Goal: Task Accomplishment & Management: Manage account settings

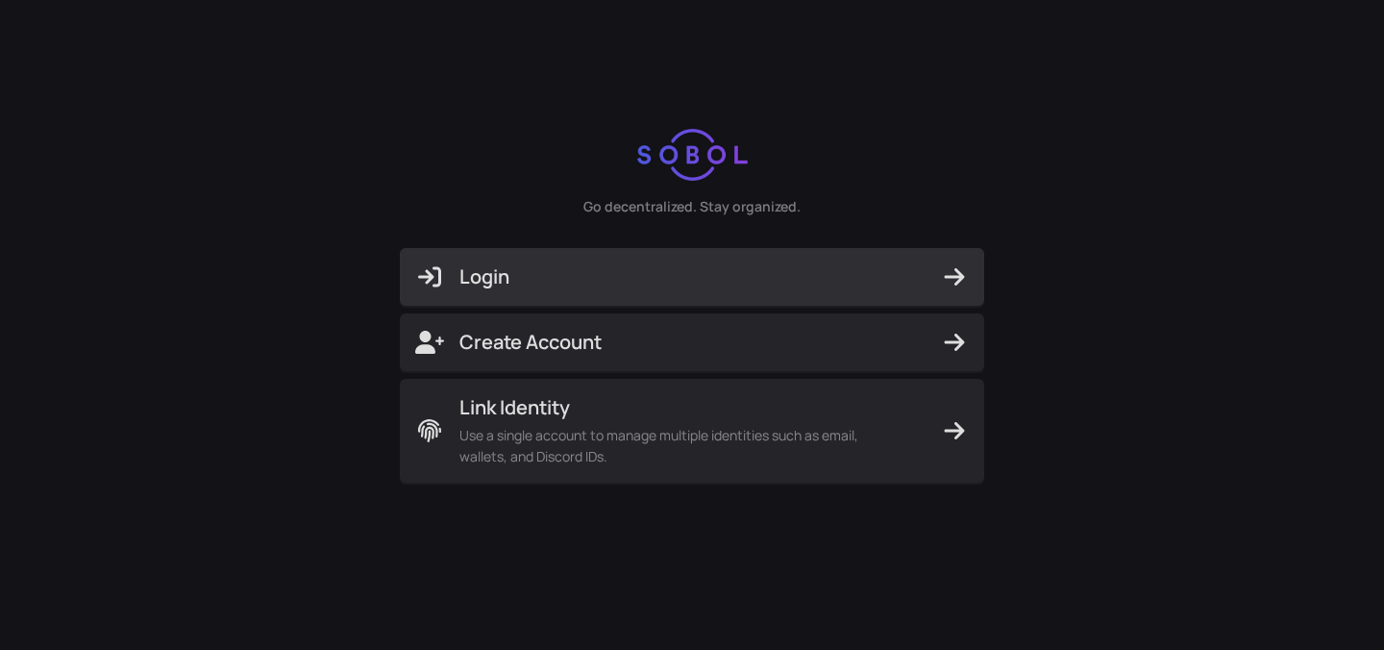
click at [513, 267] on span "Login" at bounding box center [692, 276] width 554 height 27
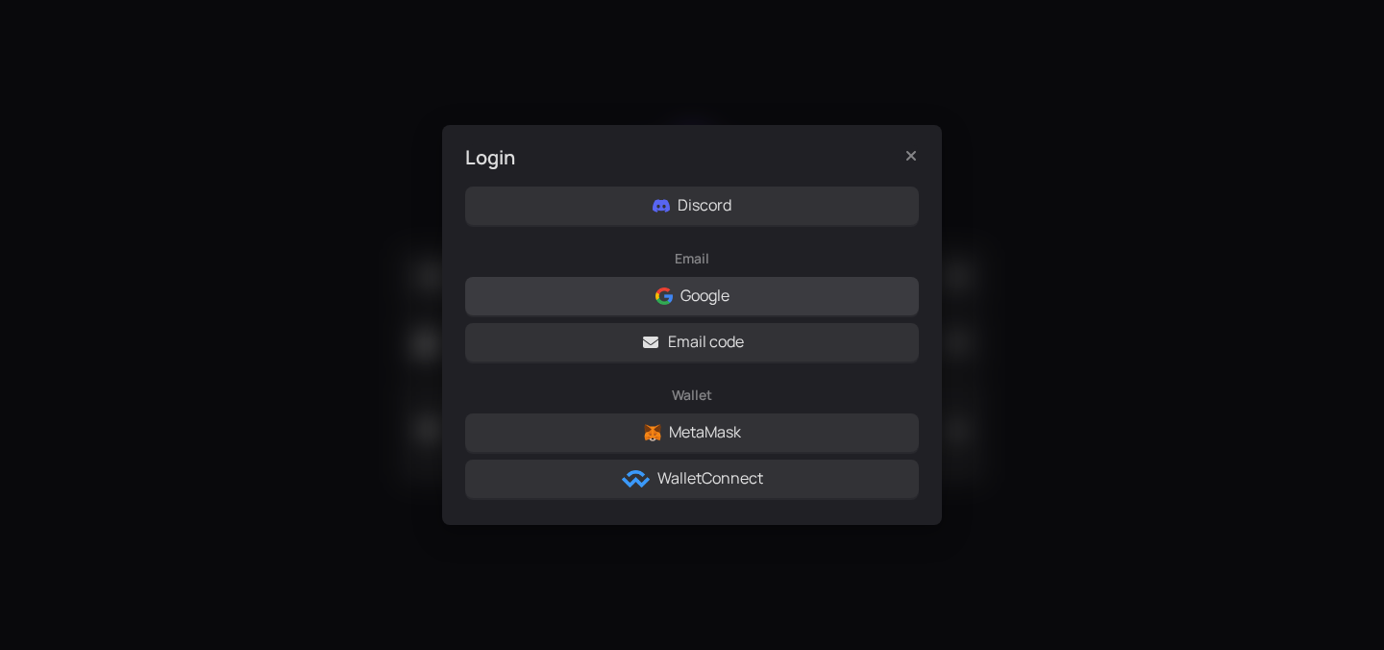
click at [651, 295] on button "Google" at bounding box center [692, 296] width 454 height 38
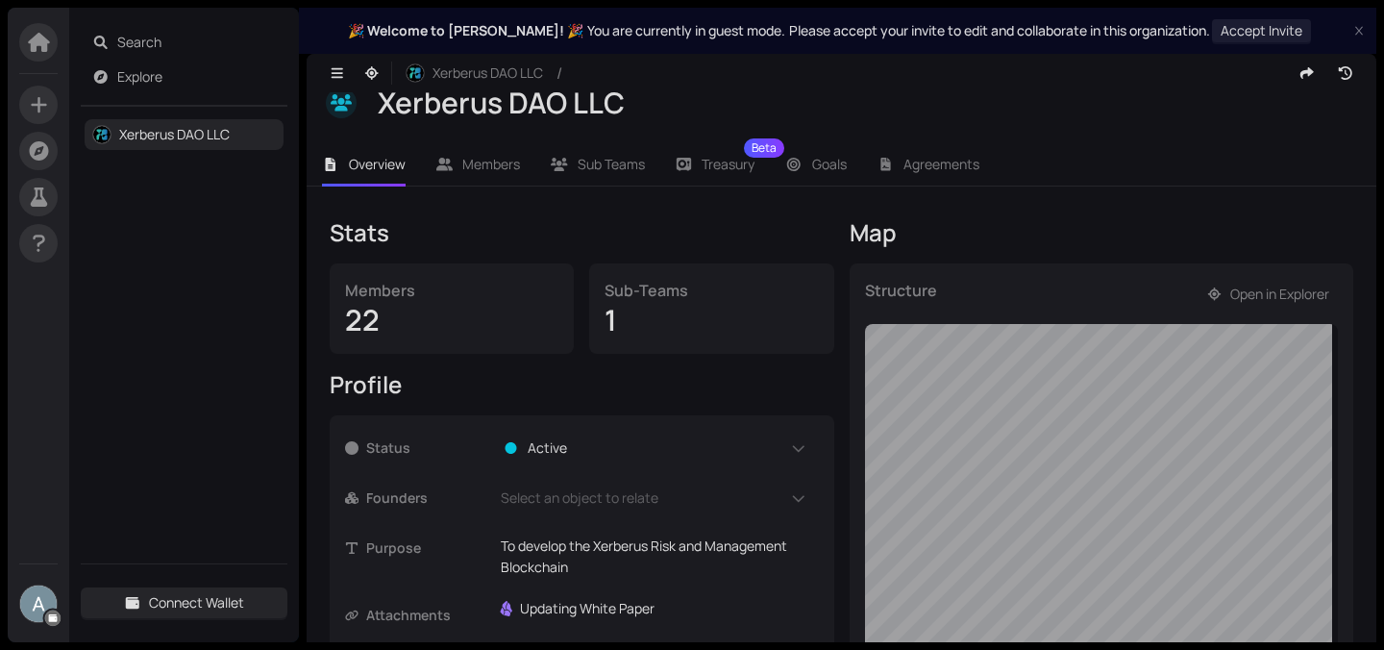
scroll to position [352, 0]
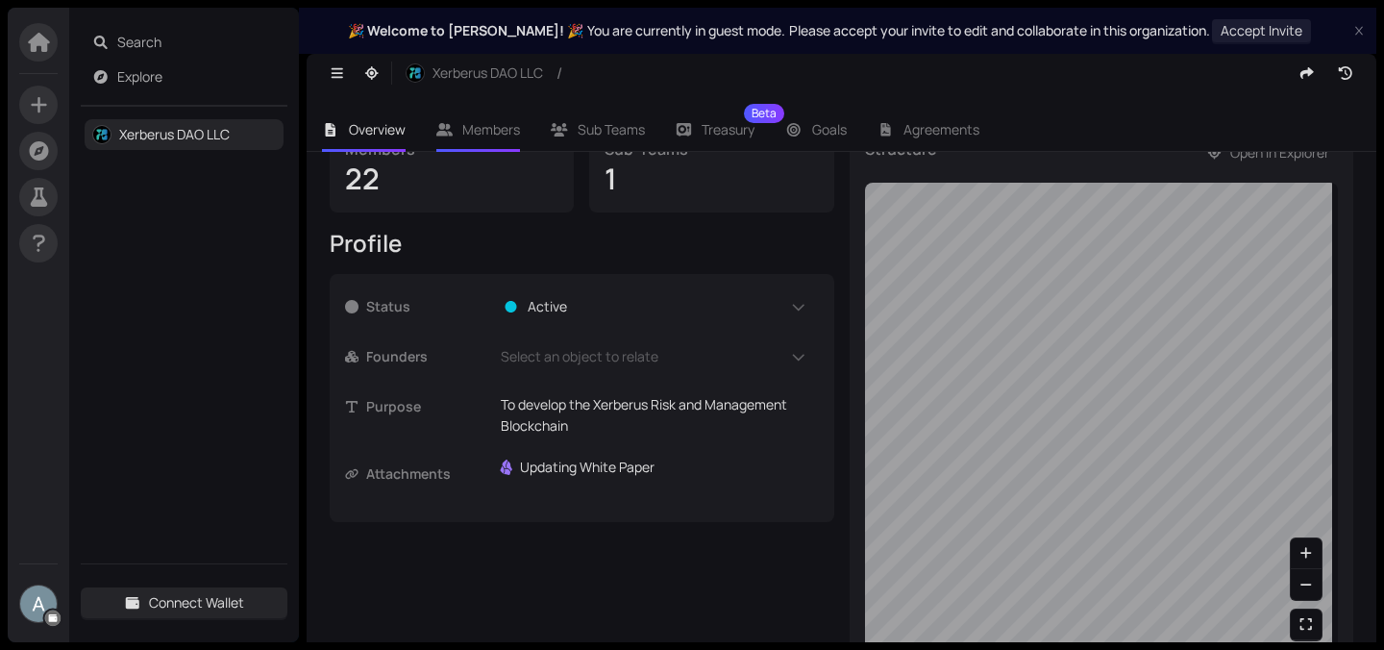
click at [492, 135] on span "Members" at bounding box center [491, 129] width 58 height 18
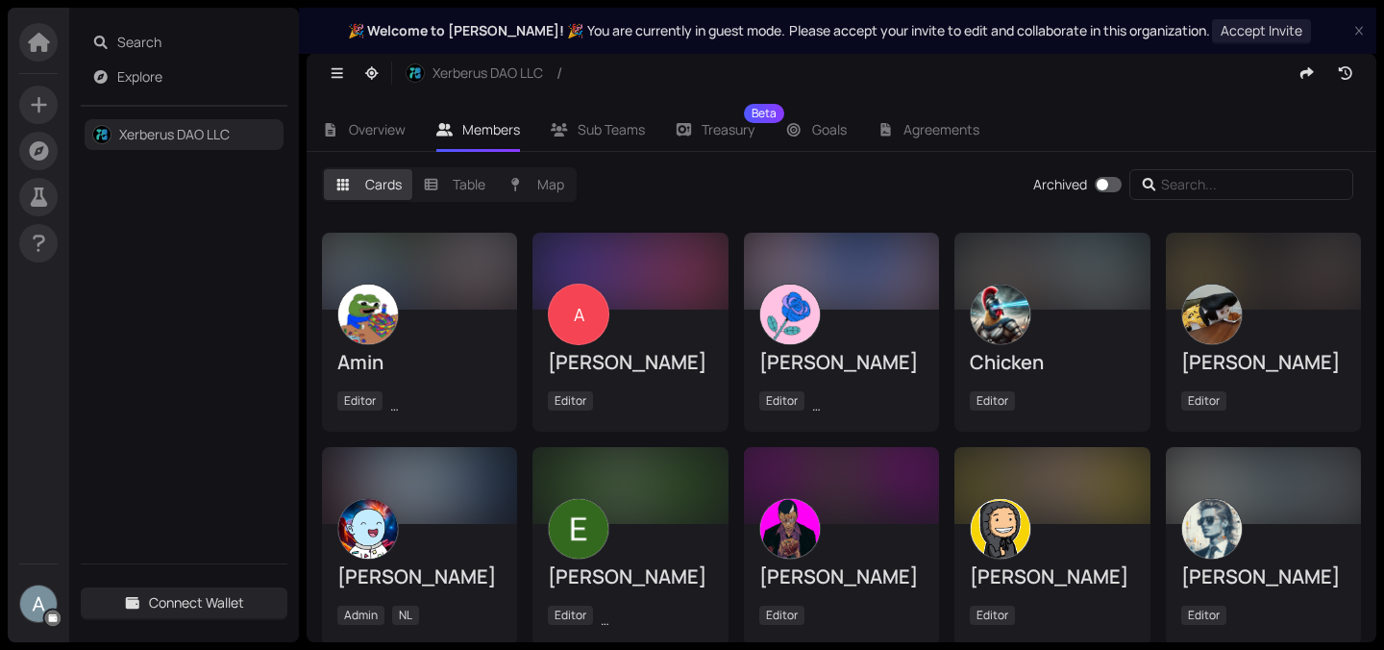
click at [39, 588] on img at bounding box center [38, 603] width 37 height 37
click at [39, 600] on img at bounding box center [38, 603] width 37 height 37
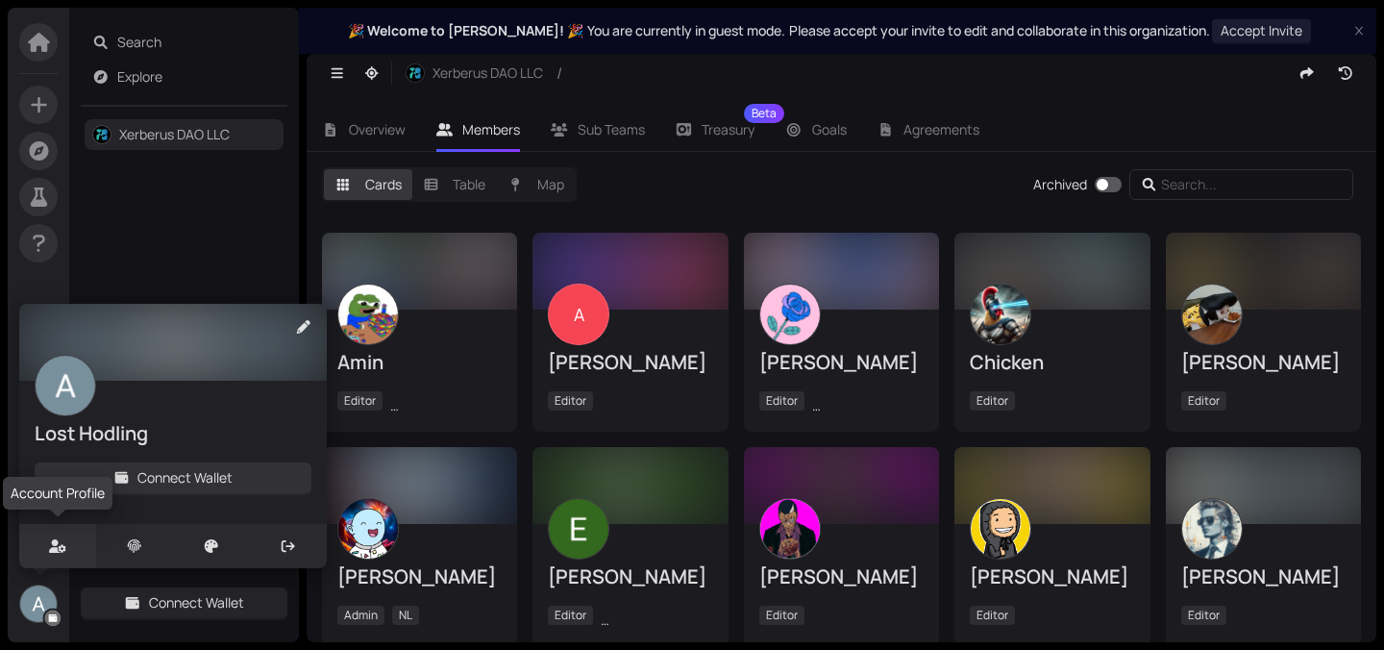
click at [54, 546] on icon at bounding box center [57, 545] width 16 height 13
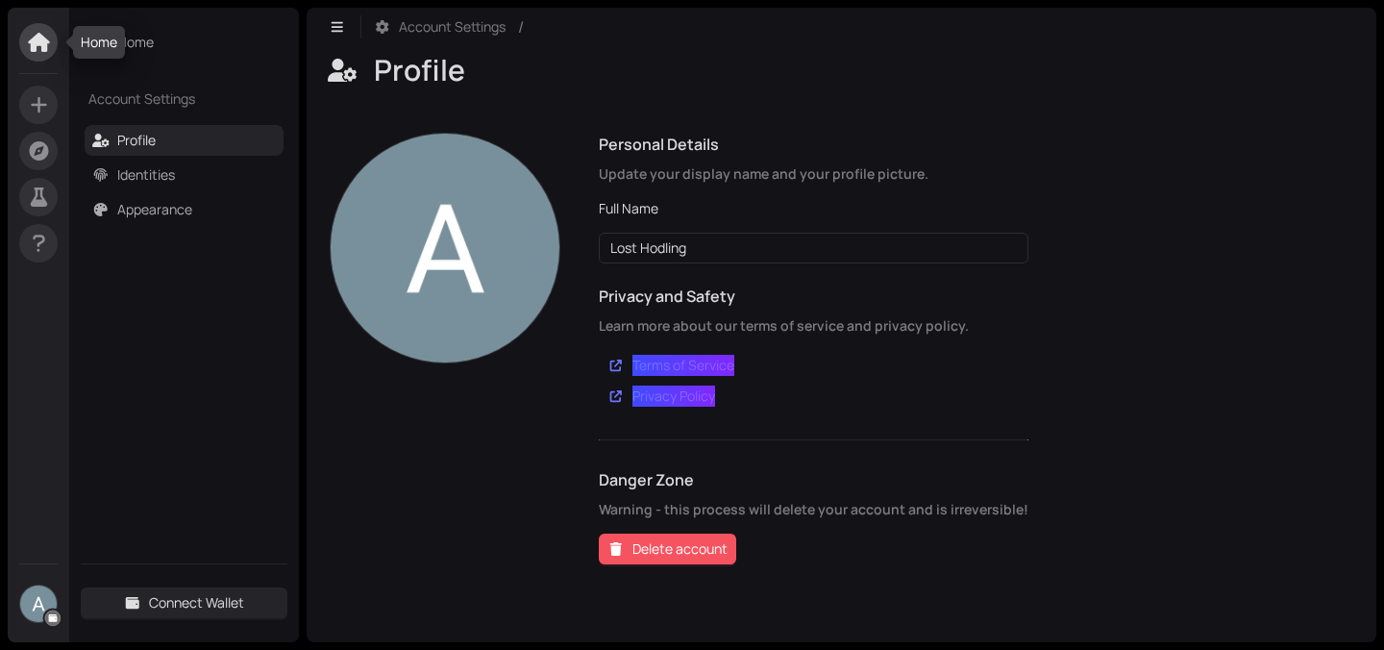
click at [39, 39] on icon at bounding box center [38, 42] width 21 height 19
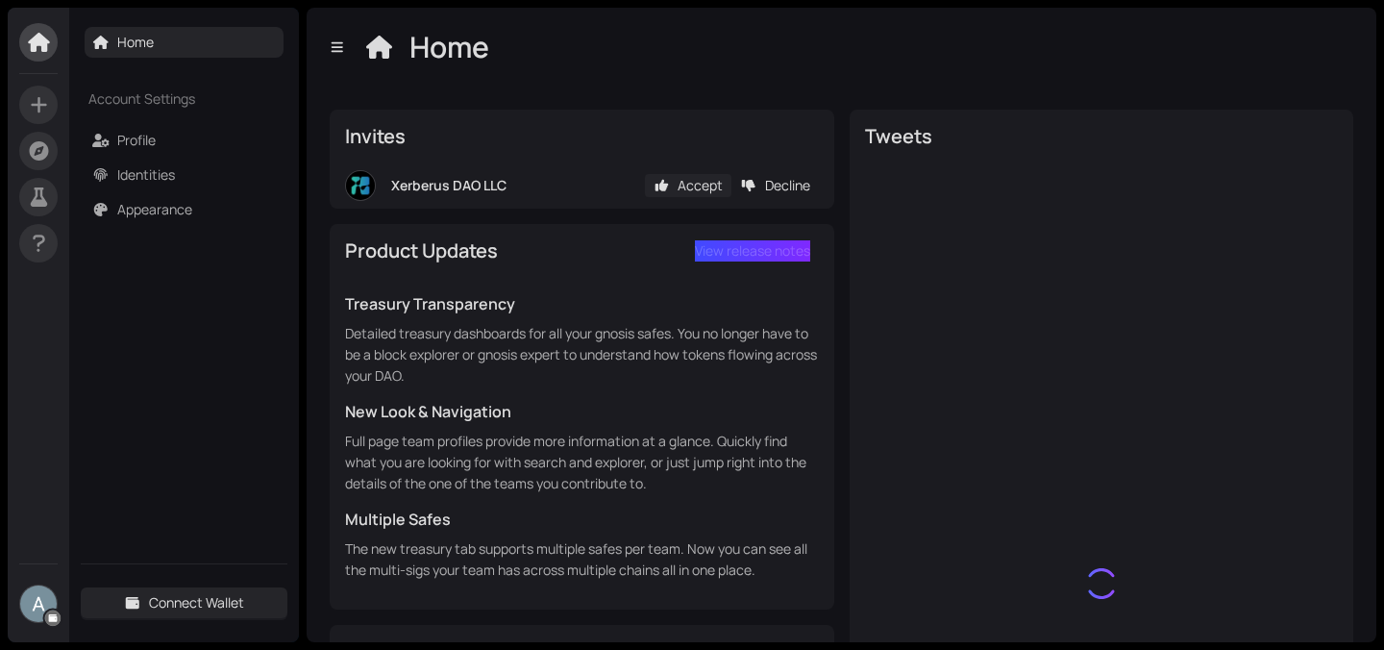
click at [681, 188] on span "Accept" at bounding box center [700, 185] width 45 height 21
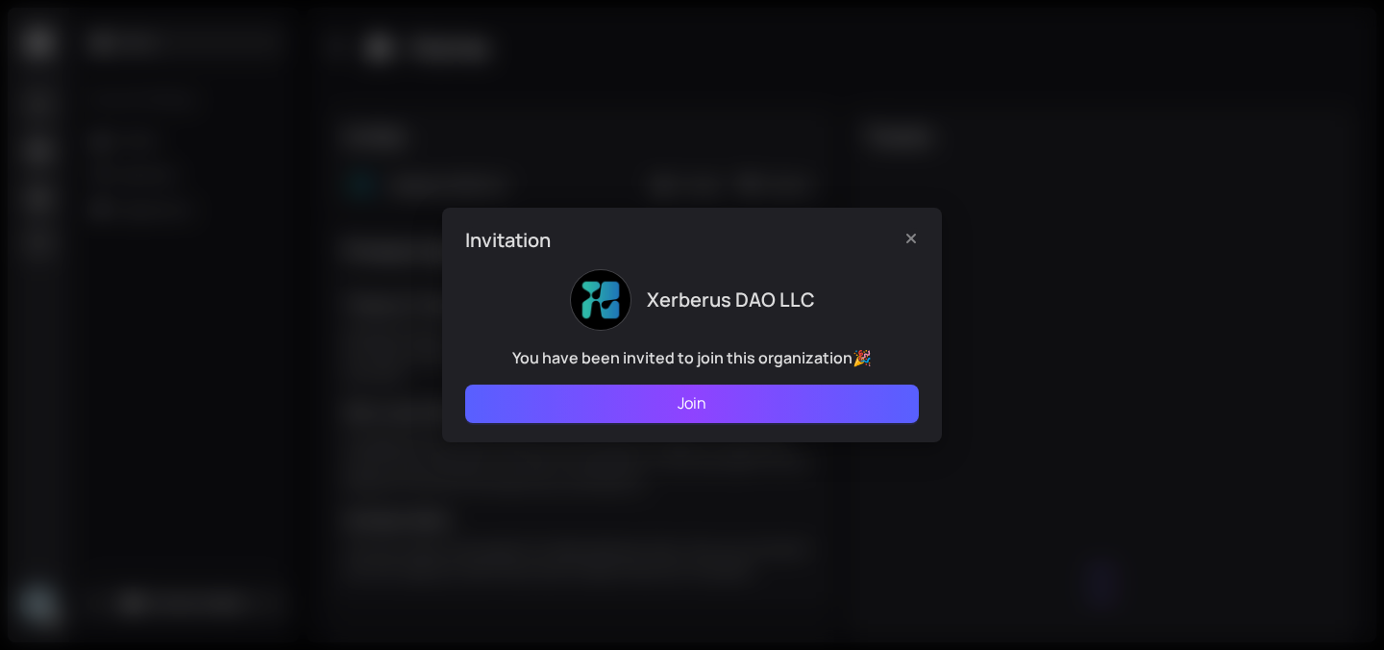
click at [676, 399] on button "Join" at bounding box center [692, 403] width 454 height 38
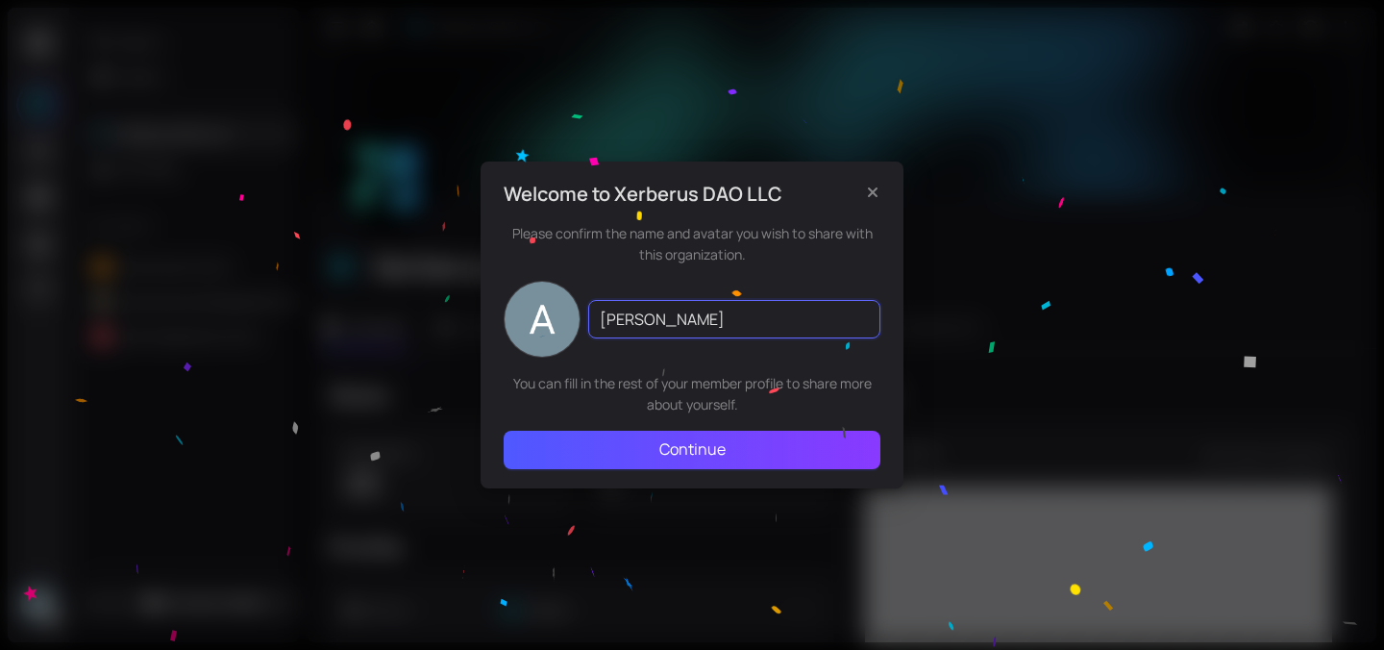
click at [640, 324] on input "[PERSON_NAME]" at bounding box center [734, 319] width 292 height 38
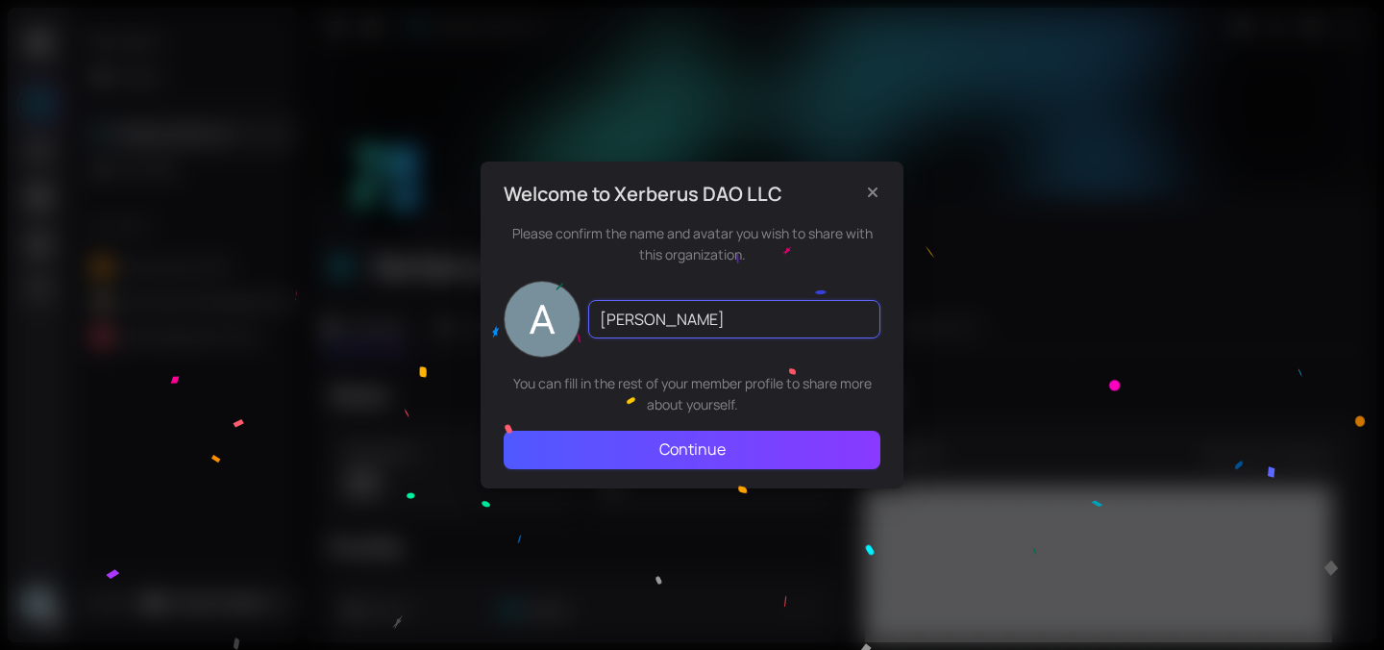
click at [640, 324] on input "[PERSON_NAME]" at bounding box center [734, 319] width 292 height 38
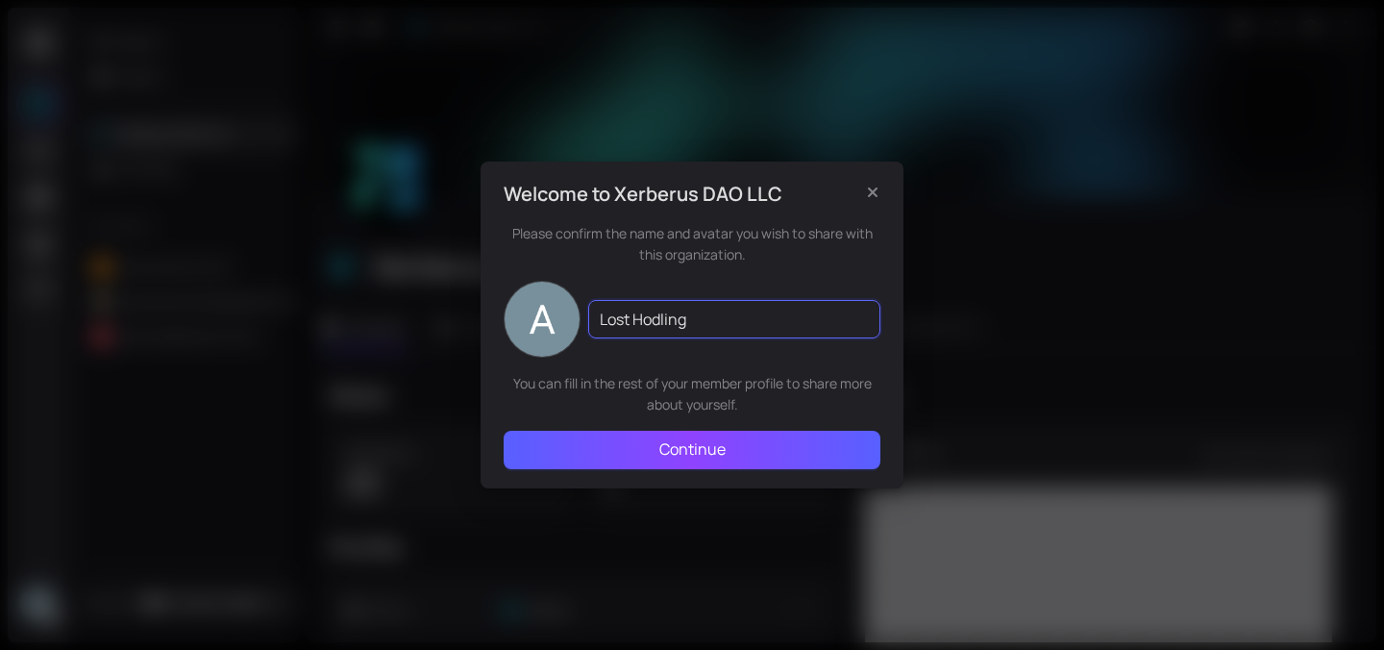
type input "Lost Hodling"
click at [650, 442] on button "Continue" at bounding box center [692, 450] width 377 height 38
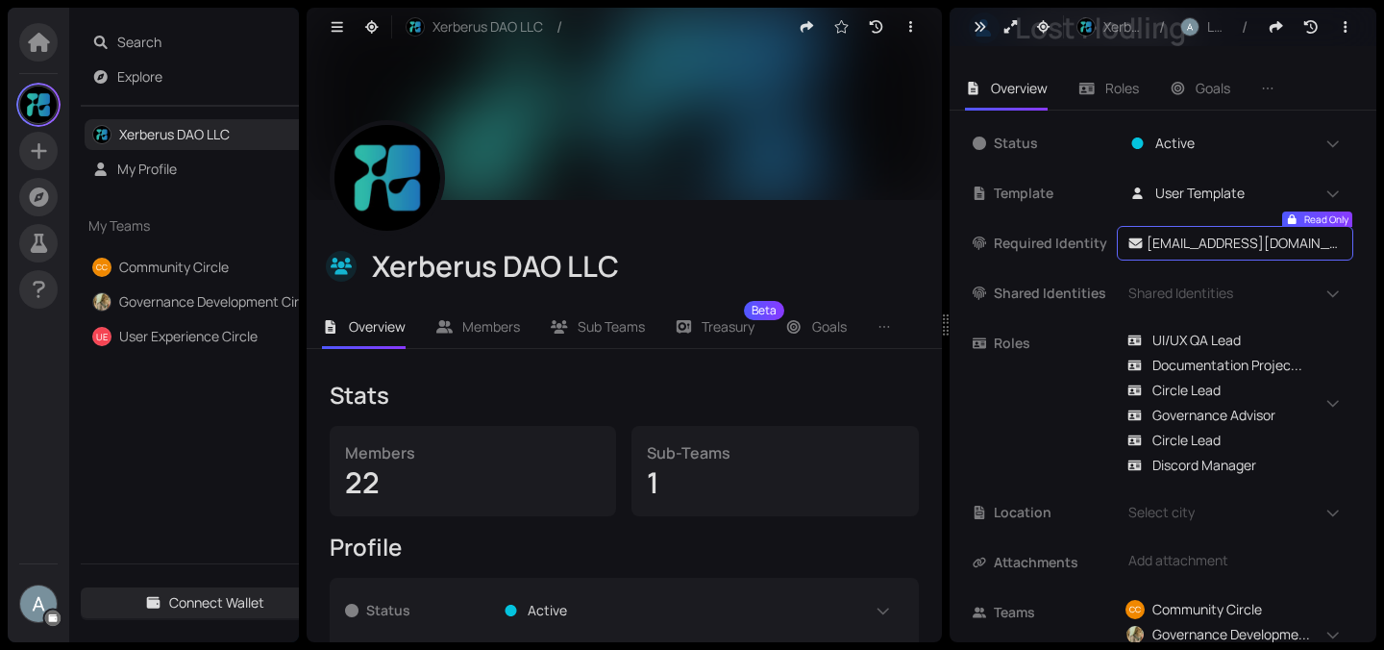
scroll to position [240, 0]
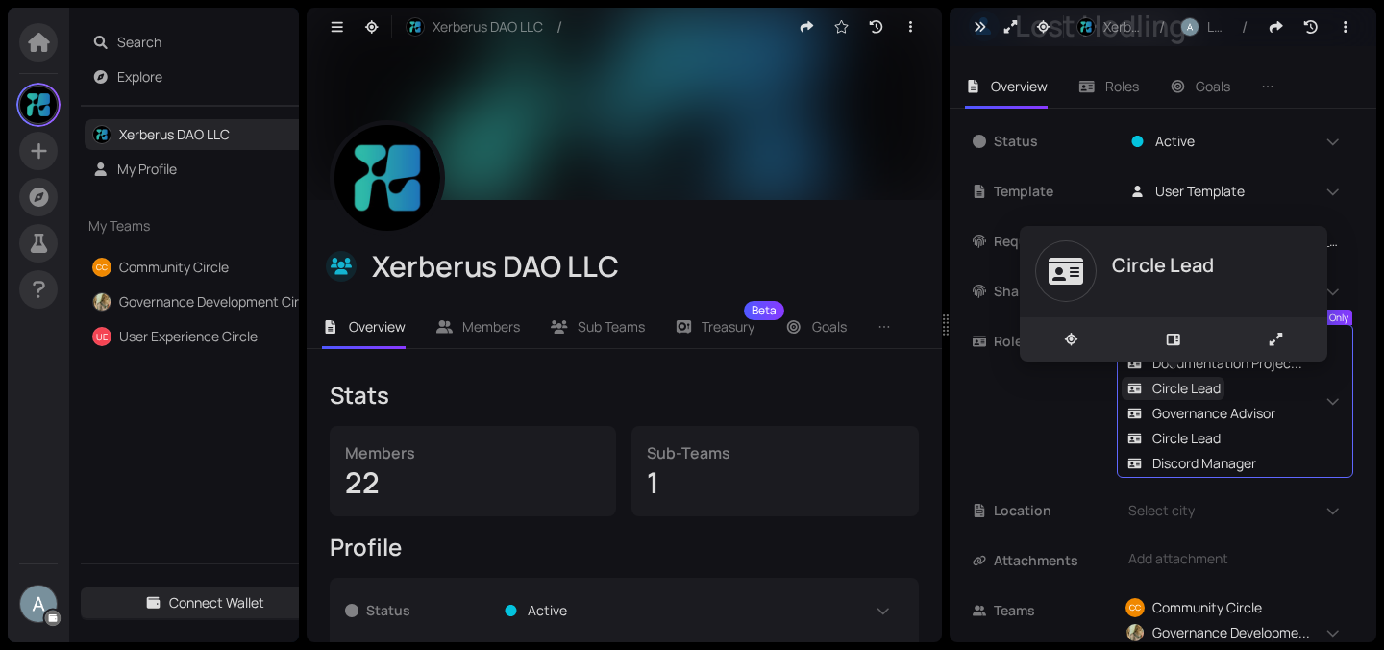
click at [1181, 386] on span "Circle Lead" at bounding box center [1186, 388] width 68 height 21
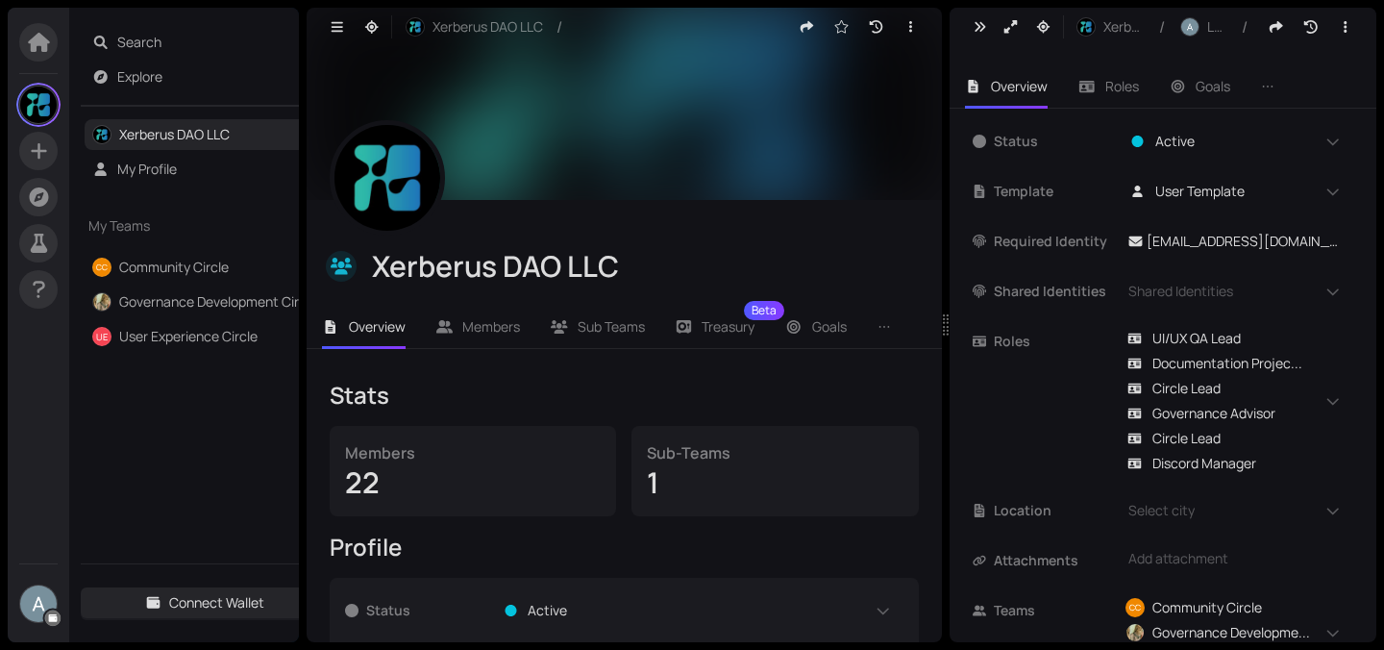
scroll to position [308, 0]
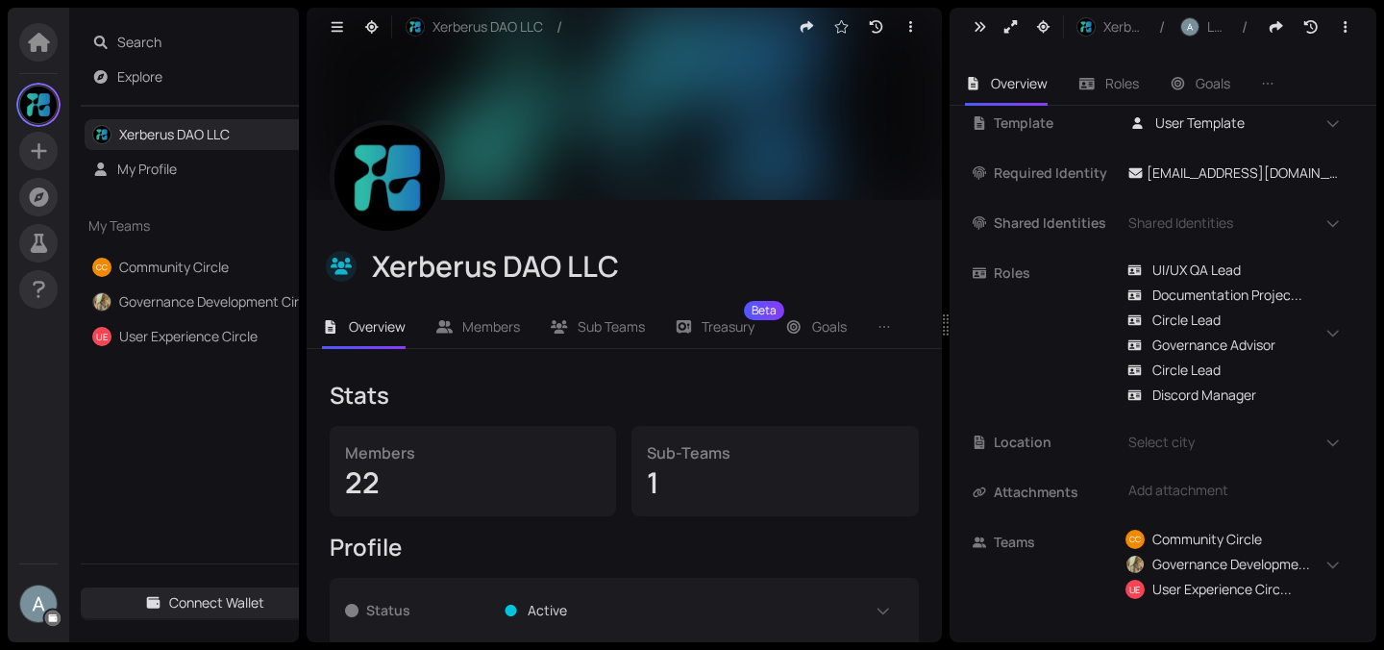
click at [997, 368] on div "Roles UI/UX QA Lead Documentation Projec... Circle Lead Governance Advisor Circ…" at bounding box center [1163, 333] width 381 height 154
click at [503, 320] on span "Members" at bounding box center [491, 326] width 58 height 18
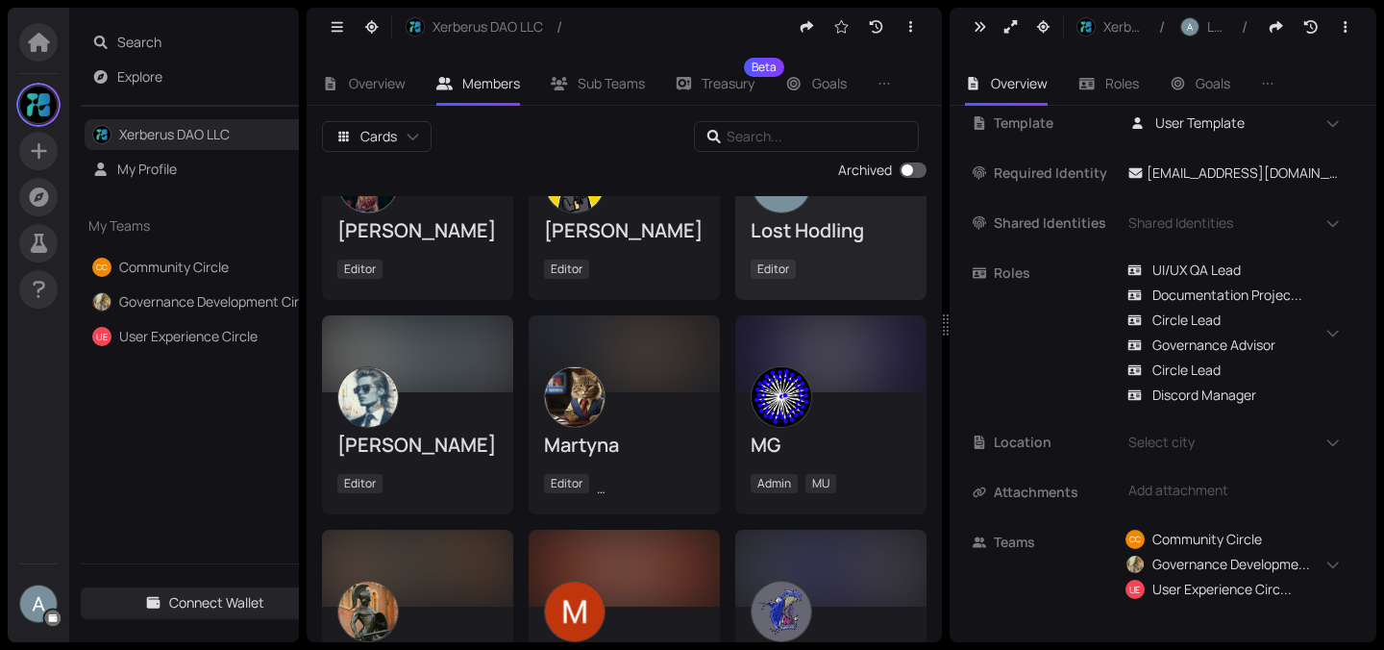
scroll to position [541, 0]
click at [1122, 76] on span "Roles" at bounding box center [1122, 83] width 34 height 18
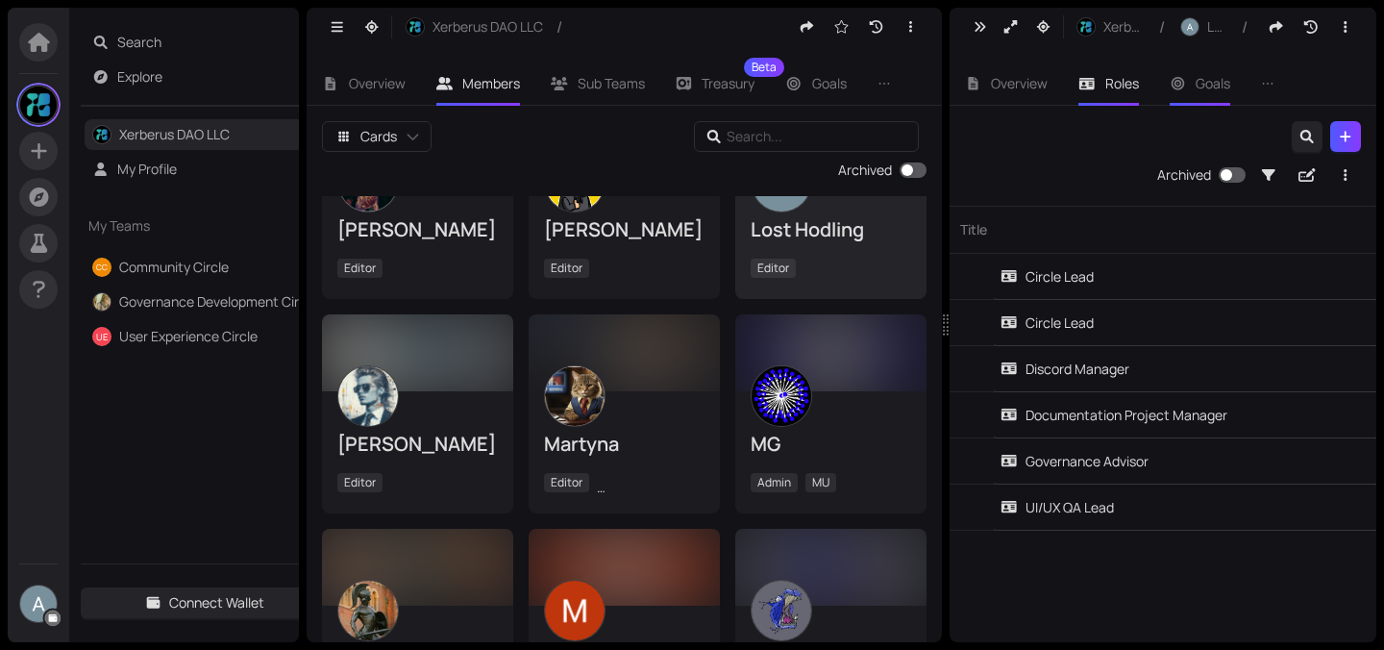
click at [1196, 83] on span "Goals" at bounding box center [1213, 83] width 35 height 18
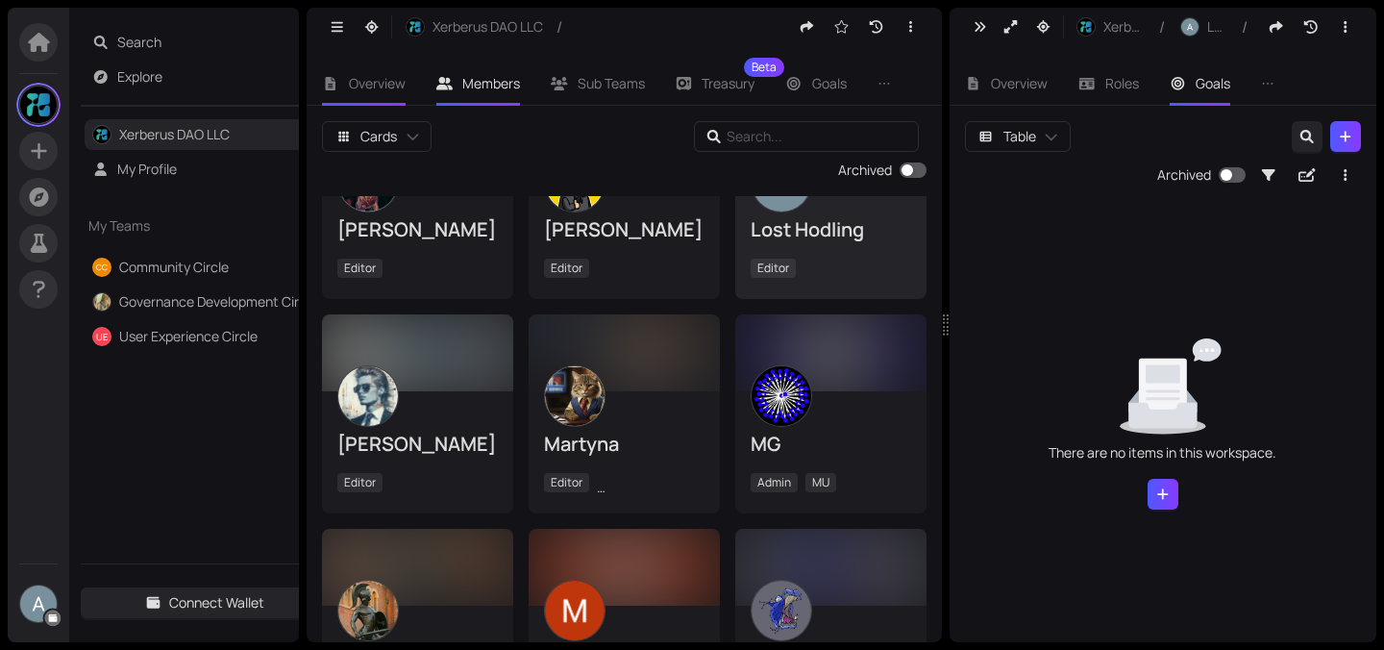
click at [364, 78] on span "Overview" at bounding box center [377, 83] width 57 height 18
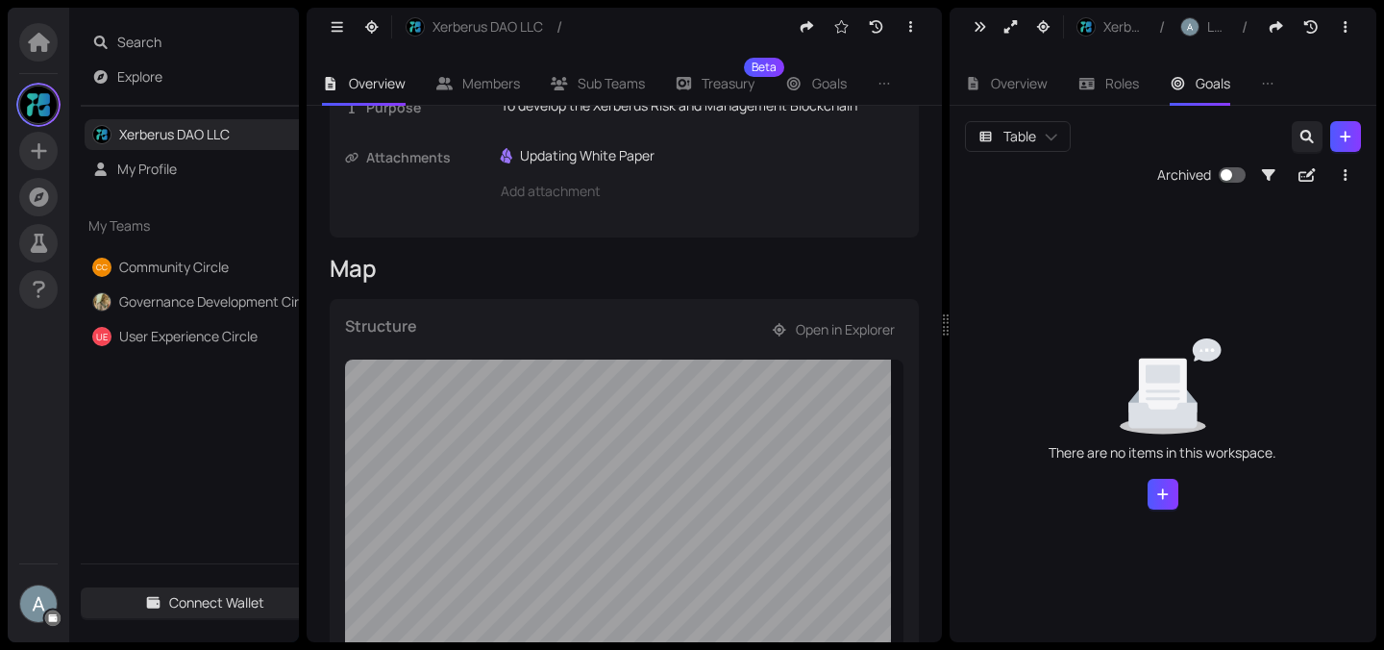
scroll to position [611, 0]
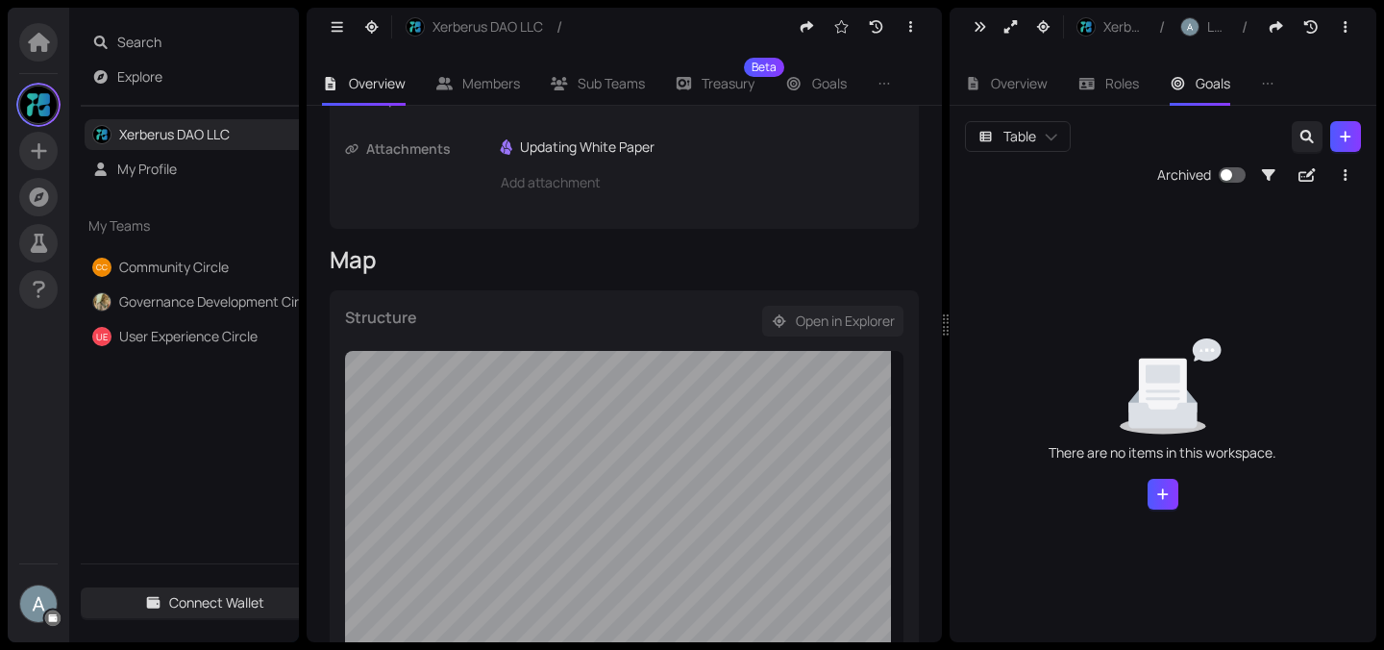
click at [826, 319] on span "Open in Explorer" at bounding box center [845, 320] width 99 height 21
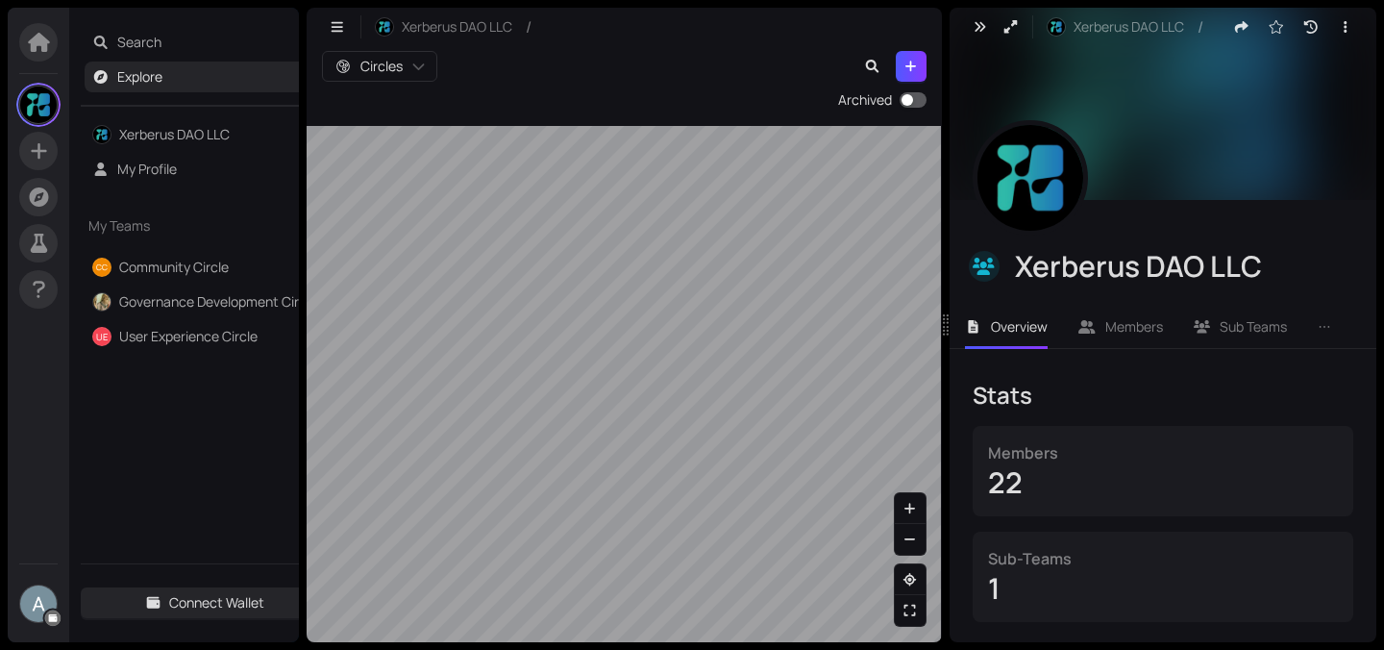
click at [514, 649] on section "Search Explore Xerberus DAO LLC My Profile My Teams CC Community Circle Governa…" at bounding box center [692, 325] width 1384 height 650
click at [575, 84] on div "Circles Archived" at bounding box center [624, 344] width 635 height 596
click at [329, 79] on div "Circles Archived" at bounding box center [624, 344] width 635 height 596
